Goal: Information Seeking & Learning: Compare options

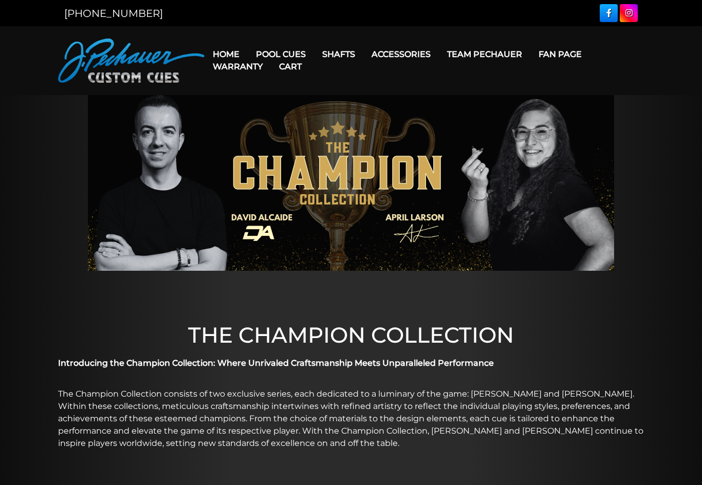
click at [281, 53] on link "Cart" at bounding box center [290, 66] width 39 height 26
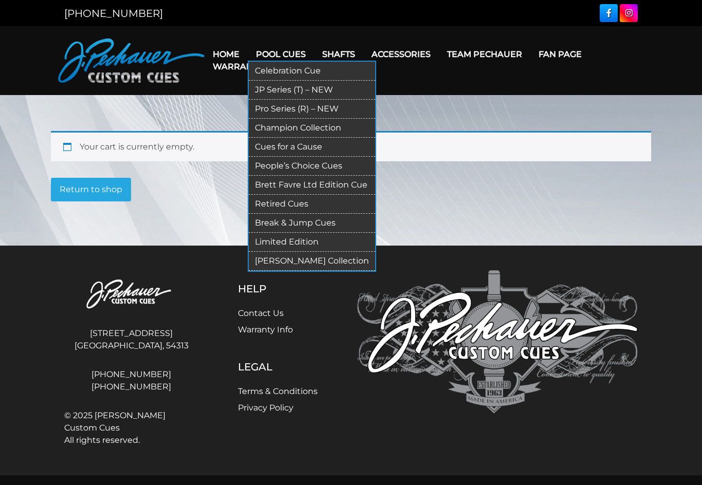
click at [308, 91] on link "JP Series (T) – NEW" at bounding box center [312, 90] width 126 height 19
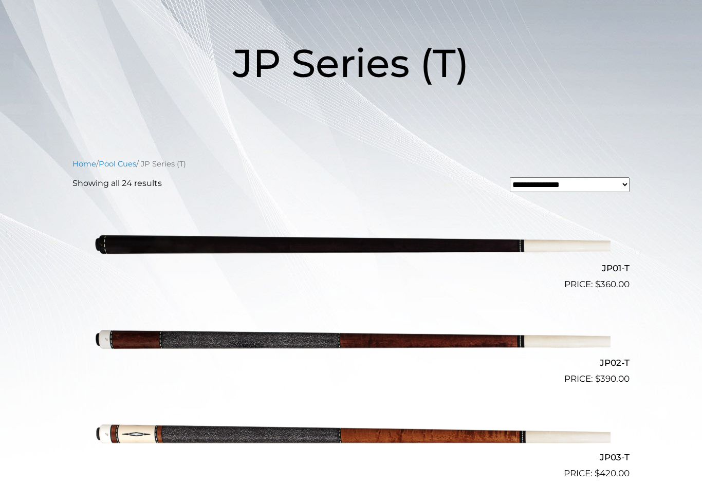
scroll to position [143, 0]
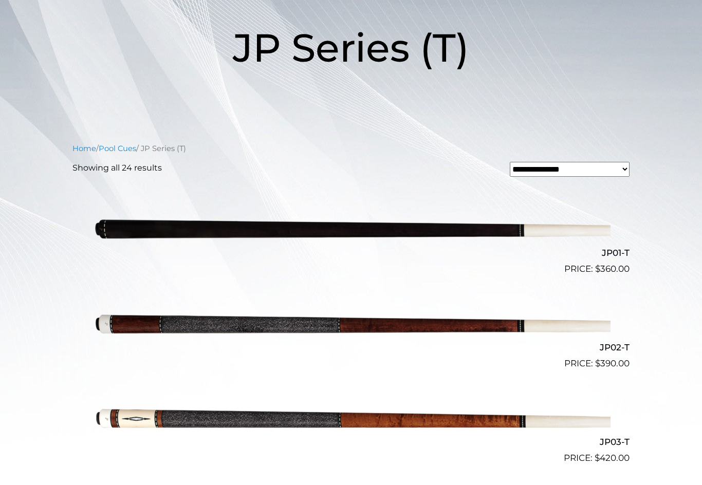
click at [435, 223] on img at bounding box center [350, 228] width 519 height 86
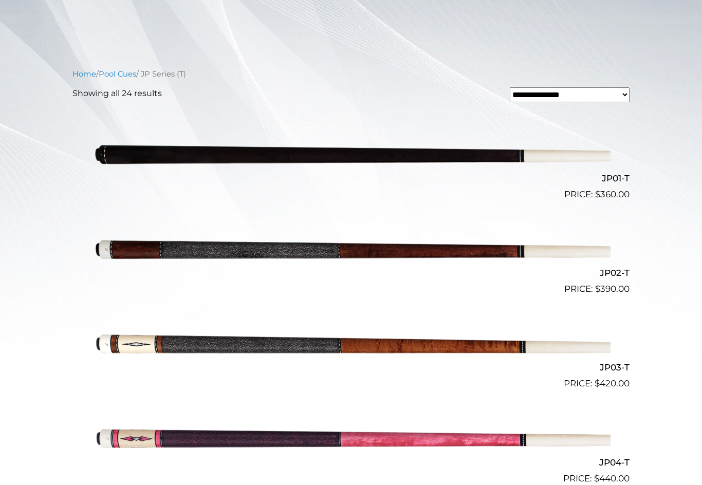
scroll to position [0, 0]
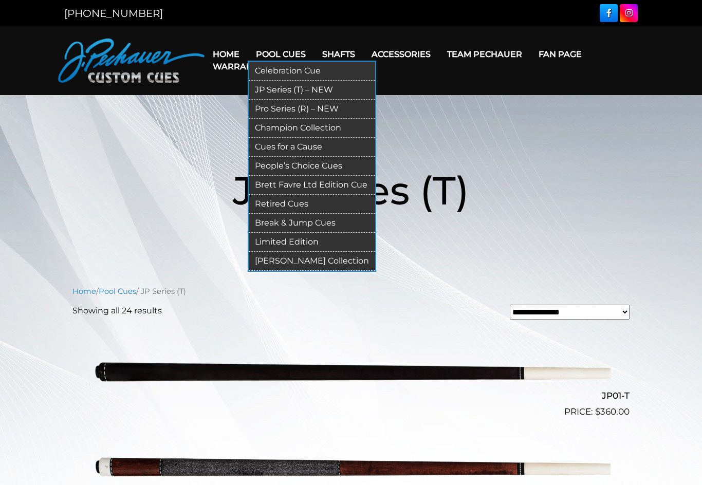
click at [269, 113] on link "Pro Series (R) – NEW" at bounding box center [312, 109] width 126 height 19
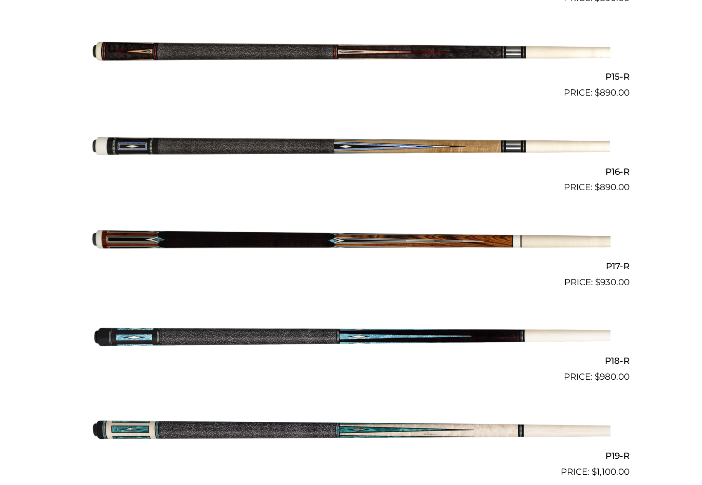
scroll to position [1672, 0]
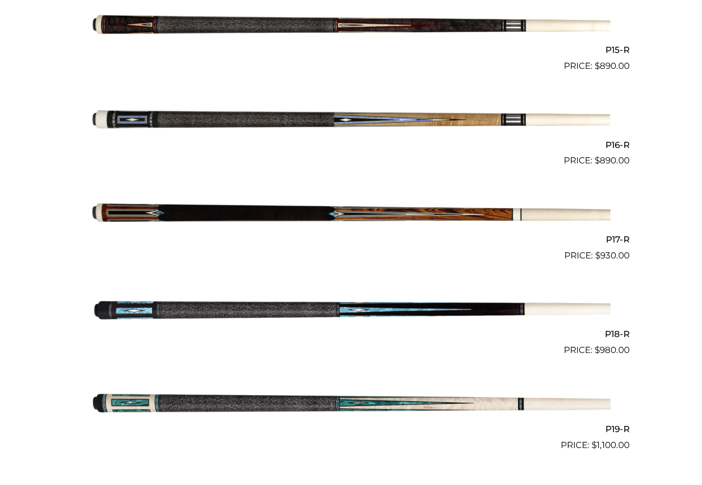
click at [162, 201] on img at bounding box center [350, 215] width 519 height 86
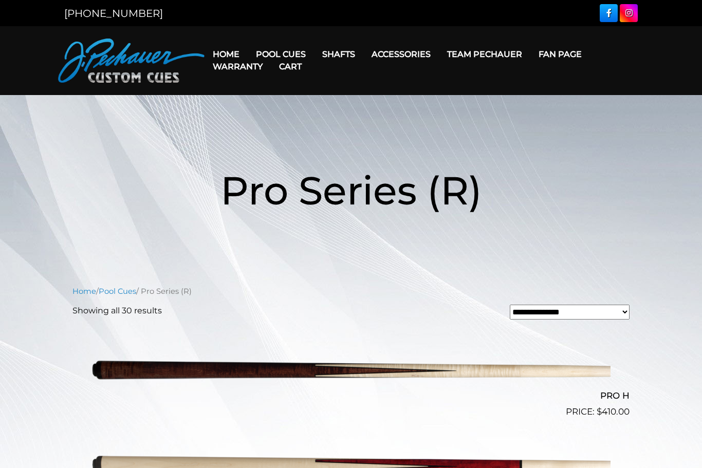
scroll to position [1698, 0]
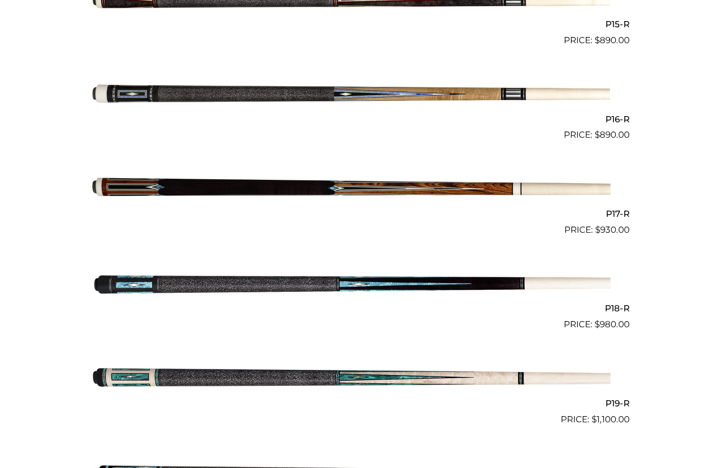
click at [143, 89] on img at bounding box center [350, 94] width 519 height 86
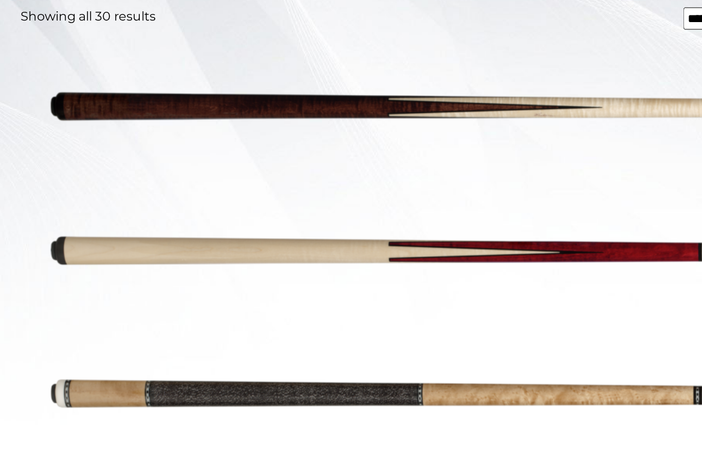
scroll to position [238, 0]
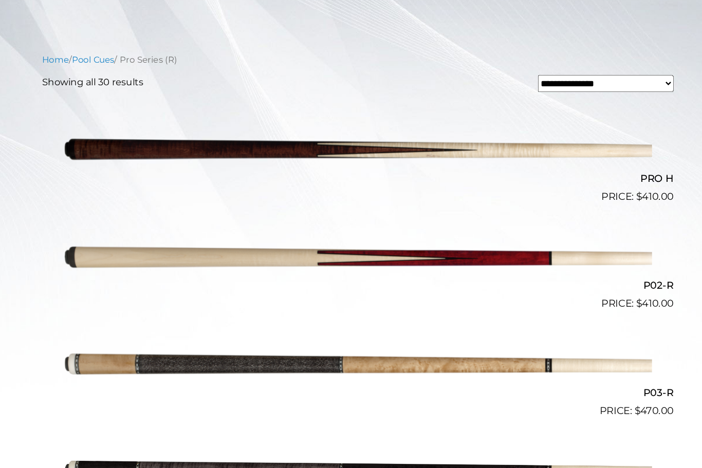
click at [133, 234] on img at bounding box center [350, 227] width 519 height 86
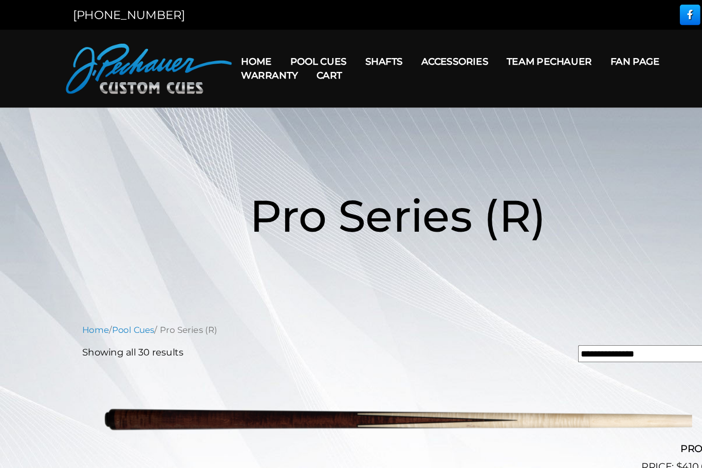
scroll to position [214, 0]
